Goal: Task Accomplishment & Management: Complete application form

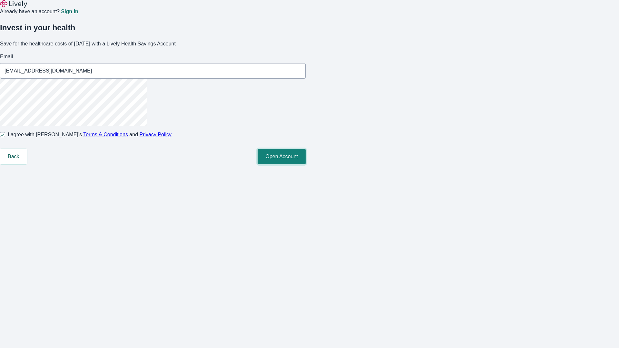
click at [306, 164] on button "Open Account" at bounding box center [282, 156] width 48 height 15
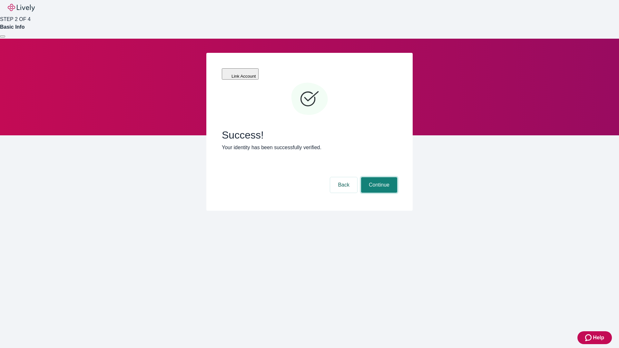
click at [378, 177] on button "Continue" at bounding box center [379, 184] width 36 height 15
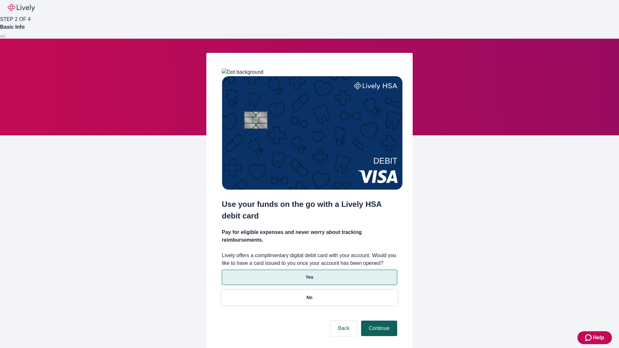
click at [309, 274] on p "Yes" at bounding box center [310, 277] width 8 height 7
click at [378, 321] on button "Continue" at bounding box center [379, 328] width 36 height 15
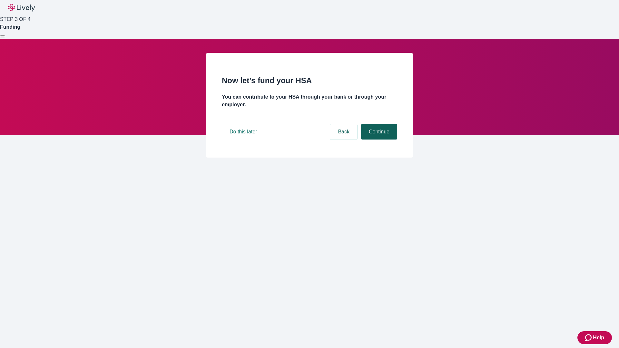
click at [378, 140] on button "Continue" at bounding box center [379, 131] width 36 height 15
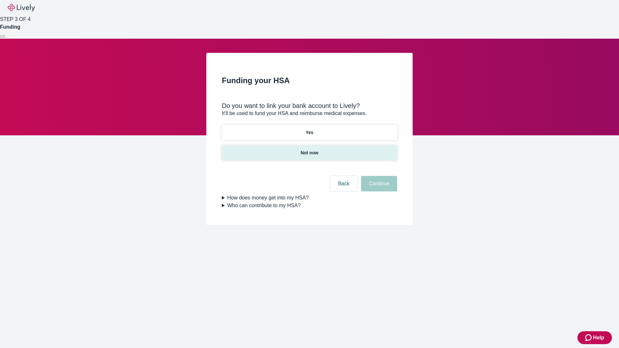
click at [309, 150] on p "Not now" at bounding box center [310, 153] width 18 height 7
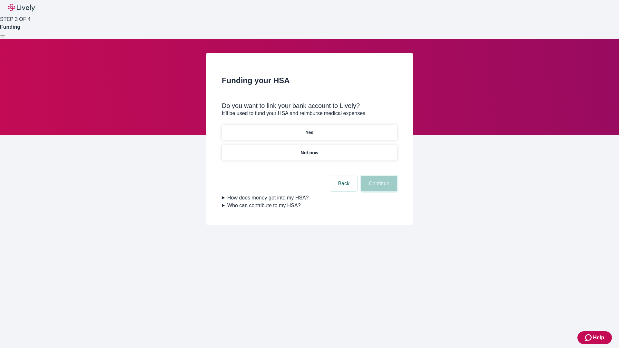
click at [378, 188] on button "Continue" at bounding box center [379, 183] width 36 height 15
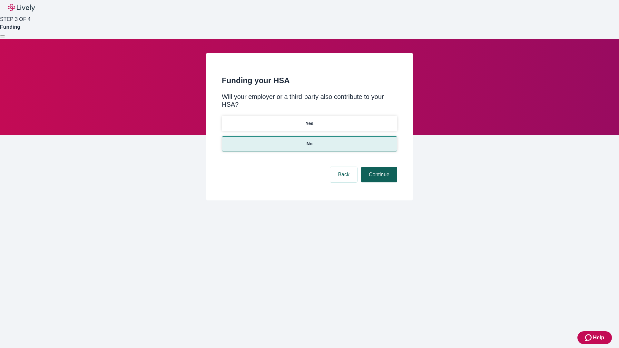
click at [378, 167] on button "Continue" at bounding box center [379, 174] width 36 height 15
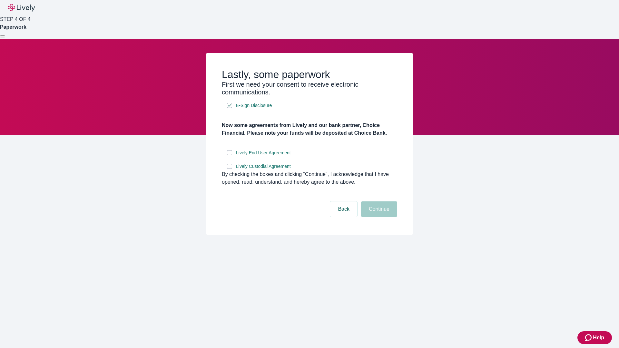
click at [230, 155] on input "Lively End User Agreement" at bounding box center [229, 152] width 5 height 5
checkbox input "true"
click at [230, 169] on input "Lively Custodial Agreement" at bounding box center [229, 166] width 5 height 5
checkbox input "true"
click at [378, 217] on button "Continue" at bounding box center [379, 209] width 36 height 15
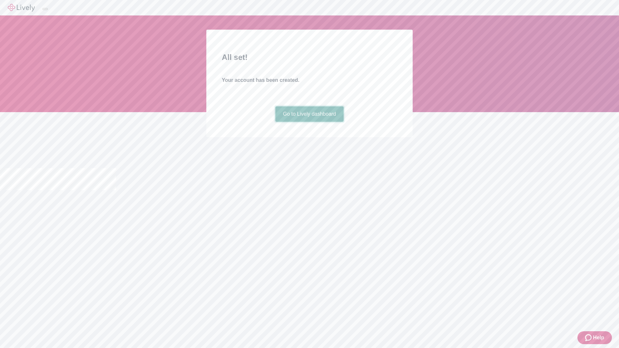
click at [309, 122] on link "Go to Lively dashboard" at bounding box center [309, 113] width 69 height 15
